Goal: Information Seeking & Learning: Learn about a topic

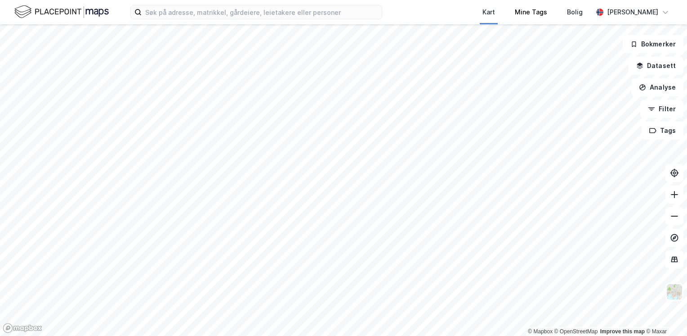
click at [526, 20] on div "Kart Mine Tags [PERSON_NAME] © Mapbox © OpenStreetMap Improve this map © Maxar …" at bounding box center [343, 168] width 687 height 336
click at [320, 15] on div "Kart Mine Tags [PERSON_NAME] © Mapbox © OpenStreetMap Improve this map © Maxar …" at bounding box center [343, 168] width 687 height 336
click at [328, 17] on div "Kart Mine Tags [PERSON_NAME] © Mapbox © OpenStreetMap Improve this map © Maxar …" at bounding box center [343, 168] width 687 height 336
click at [372, 0] on html "Kart Mine Tags [PERSON_NAME] © Mapbox © OpenStreetMap Improve this map © Maxar …" at bounding box center [343, 168] width 687 height 336
click at [322, 13] on div "Kart Mine Tags [PERSON_NAME] © Mapbox © OpenStreetMap Improve this map © Maxar …" at bounding box center [343, 168] width 687 height 336
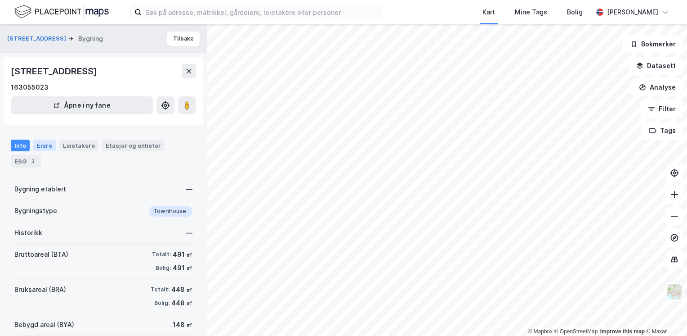
click at [41, 144] on div "Eiere" at bounding box center [44, 145] width 22 height 12
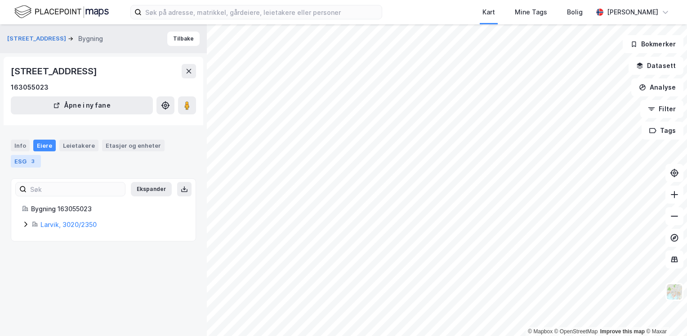
click at [24, 163] on div "ESG 3" at bounding box center [26, 161] width 30 height 13
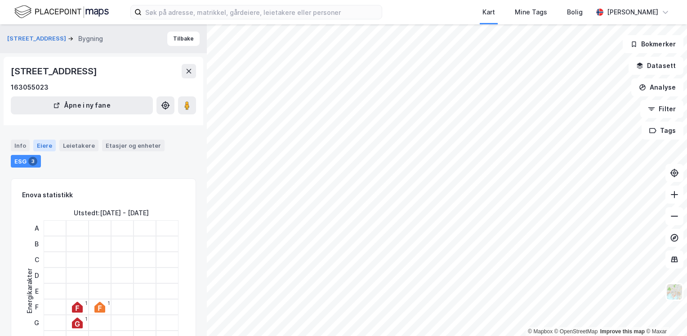
click at [44, 144] on div "Eiere" at bounding box center [44, 145] width 22 height 12
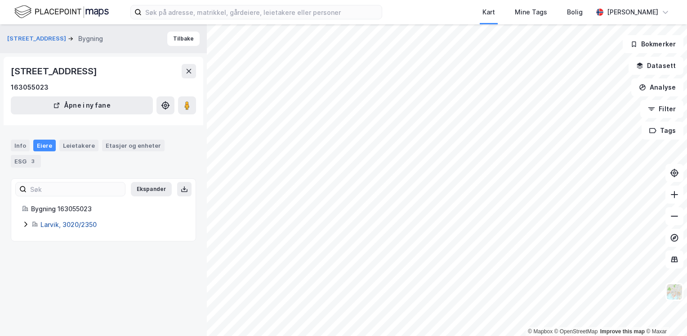
click at [64, 224] on link "Larvik, 3020/2350" at bounding box center [68, 224] width 56 height 8
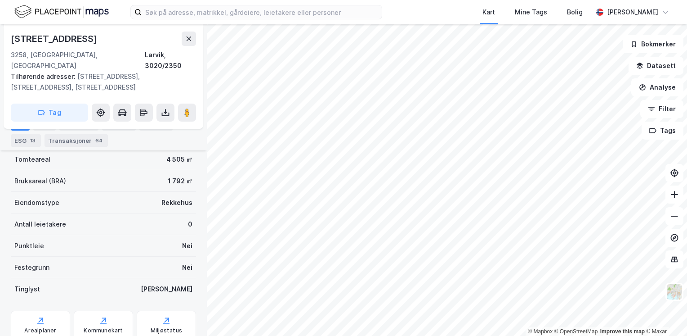
scroll to position [164, 0]
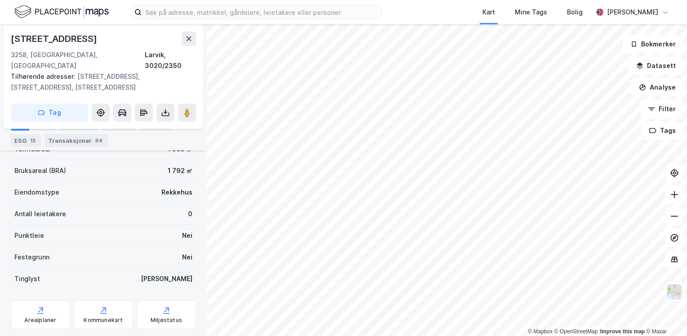
click at [68, 147] on div "Info [PERSON_NAME] Datasett Bygg 9 ESG 13 Transaksjoner 64" at bounding box center [103, 128] width 207 height 43
click at [68, 142] on div "Transaksjoner 64" at bounding box center [76, 140] width 63 height 13
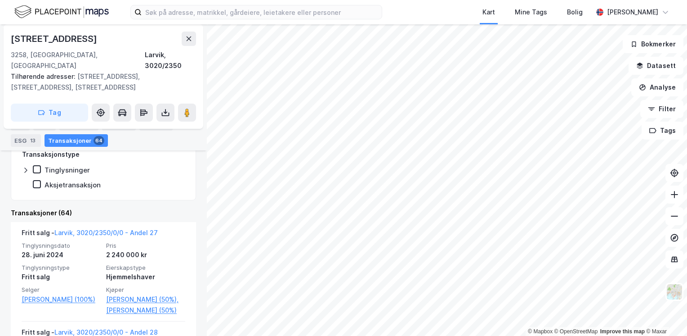
scroll to position [215, 0]
